Goal: Task Accomplishment & Management: Manage account settings

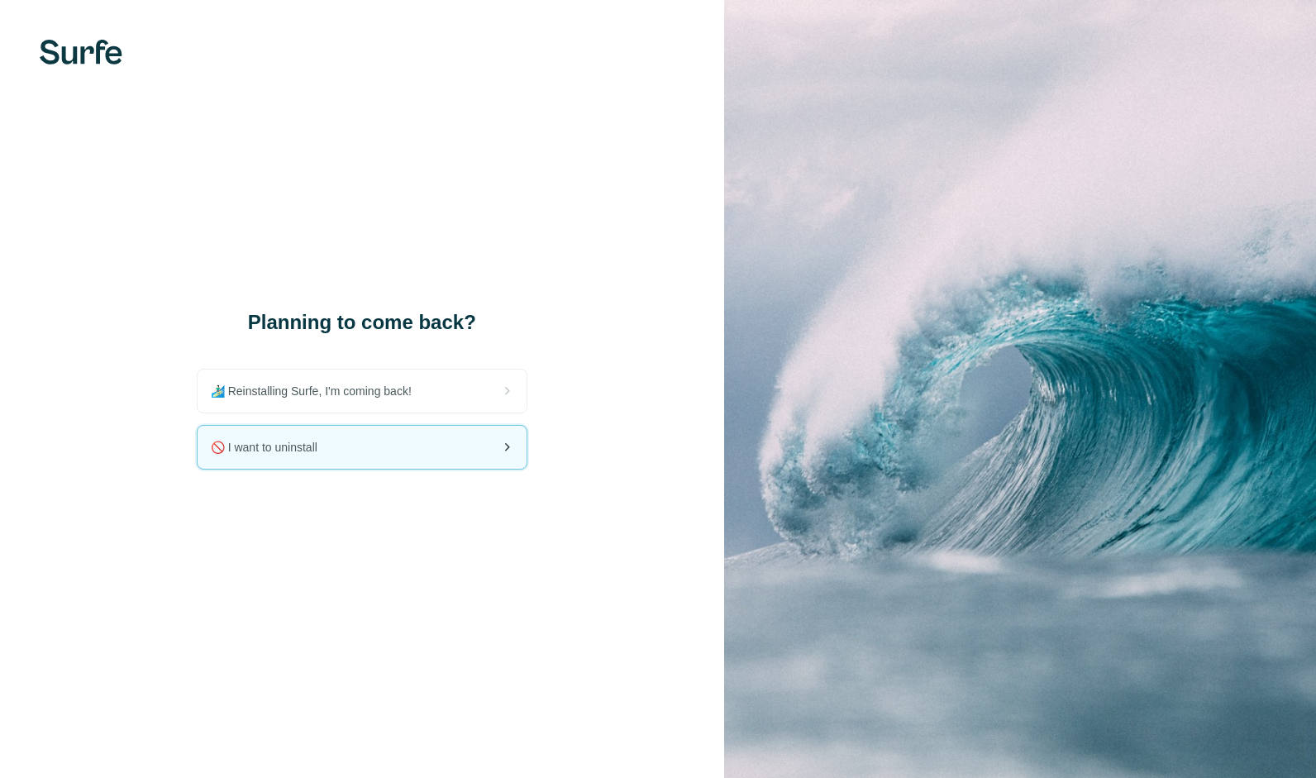
click at [355, 444] on div "🚫 I want to uninstall" at bounding box center [362, 447] width 329 height 43
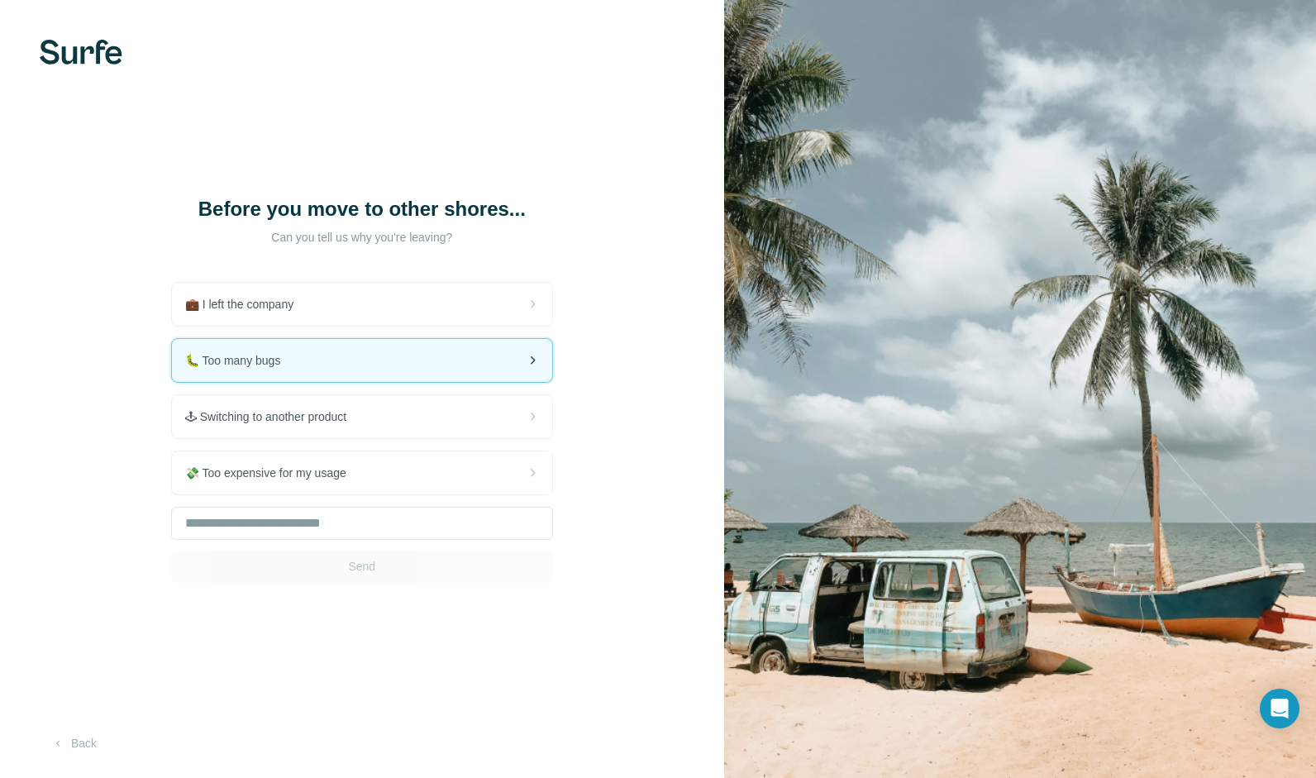
click at [343, 354] on div "🐛 Too many bugs" at bounding box center [362, 360] width 380 height 43
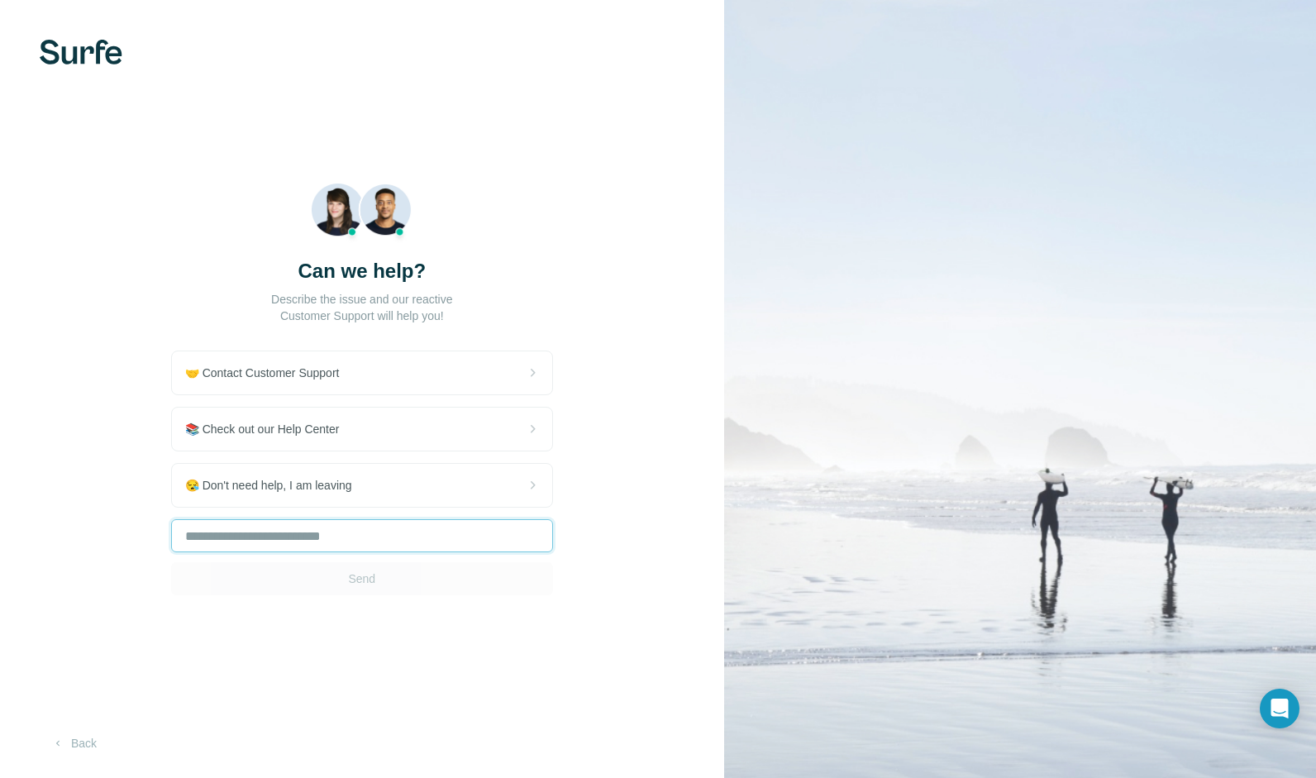
click at [263, 541] on input "text" at bounding box center [362, 535] width 382 height 33
type input "*"
type input "**********"
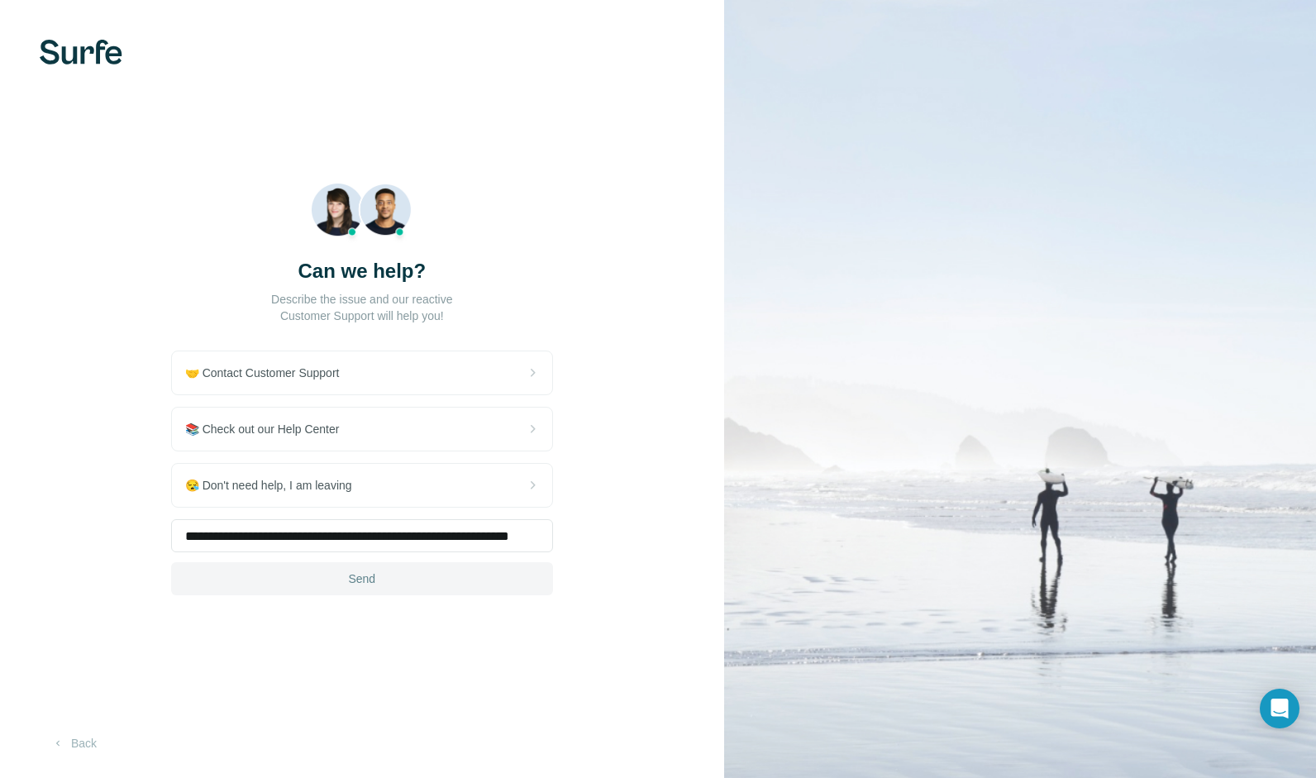
click at [363, 584] on span "Send" at bounding box center [361, 578] width 27 height 17
